Goal: Information Seeking & Learning: Learn about a topic

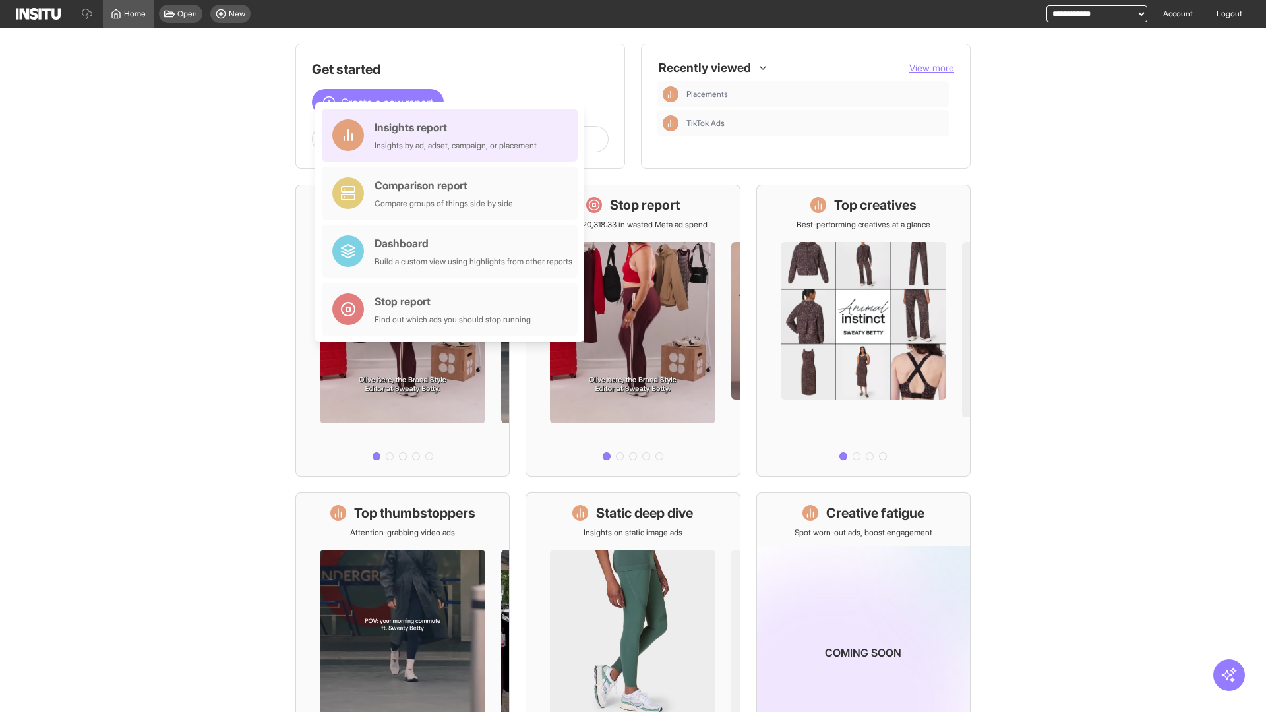
click at [453, 135] on div "Insights report Insights by ad, adset, campaign, or placement" at bounding box center [455, 135] width 162 height 32
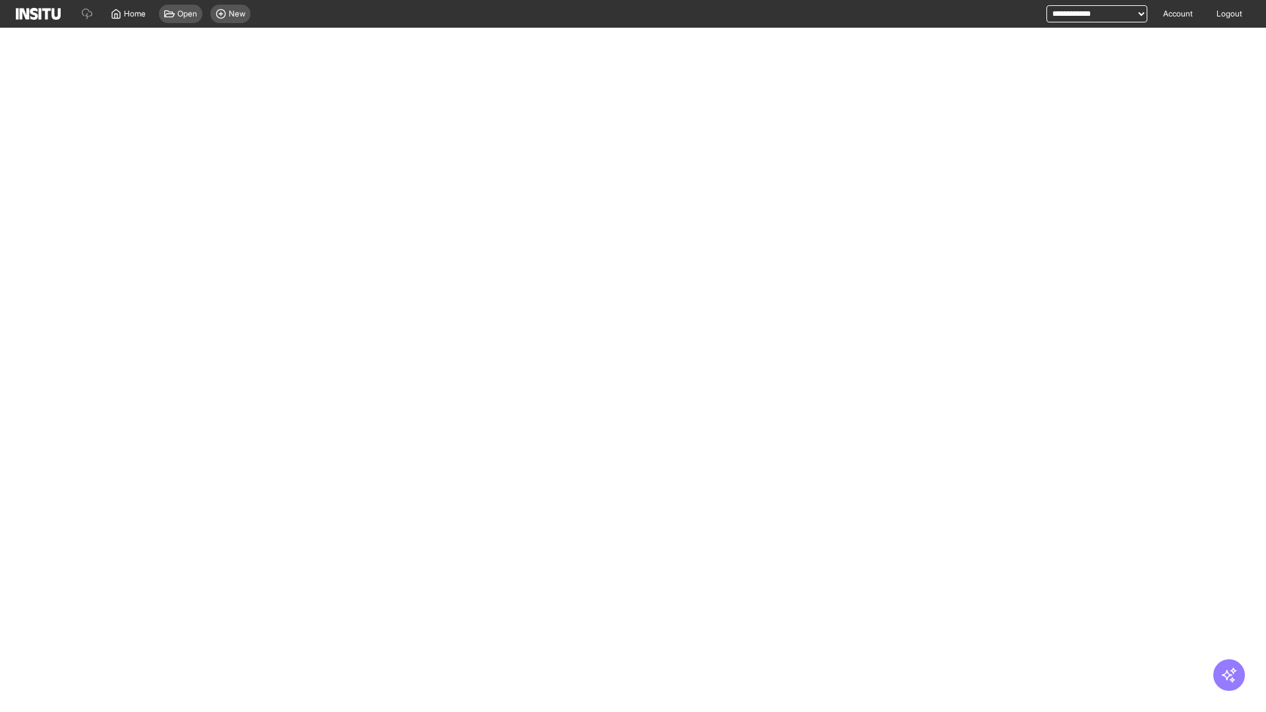
select select "**"
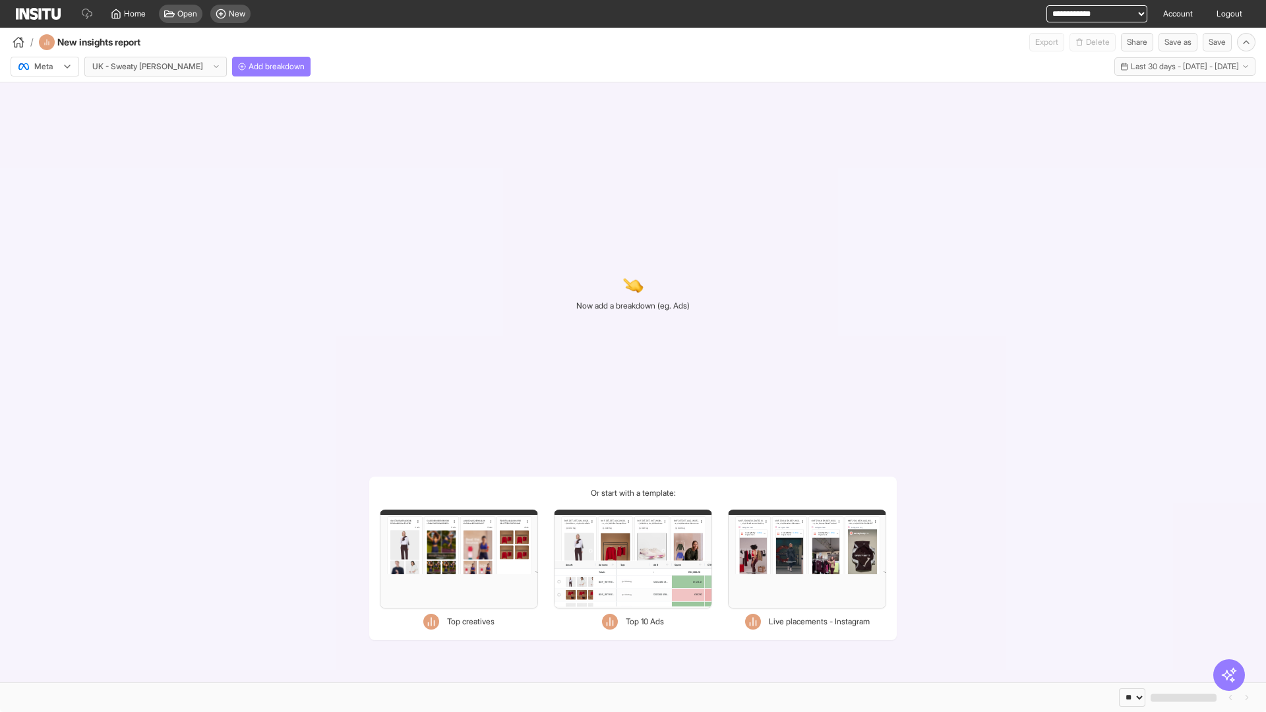
click at [45, 67] on div at bounding box center [35, 66] width 37 height 13
click at [47, 117] on span "TikTok" at bounding box center [46, 117] width 22 height 12
